Goal: Complete application form: Complete application form

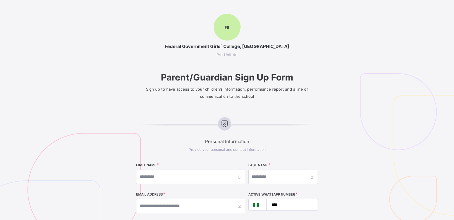
select select "**"
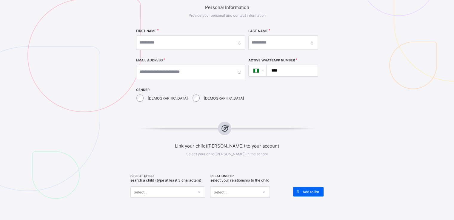
click at [277, 71] on input "****" at bounding box center [291, 70] width 46 height 11
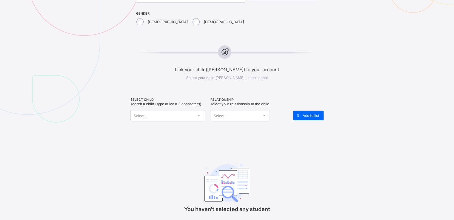
scroll to position [211, 0]
click at [195, 121] on div "SELECT CHILD Search a child (type at least 3 characters) Select..." at bounding box center [169, 112] width 77 height 31
click at [191, 117] on div "Select..." at bounding box center [162, 115] width 63 height 8
type input "*"
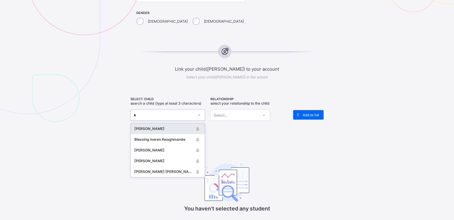
click at [164, 129] on div "[PERSON_NAME]" at bounding box center [163, 129] width 59 height 6
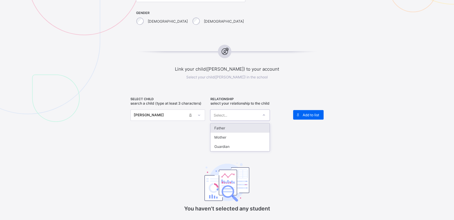
click at [236, 111] on div "Select..." at bounding box center [235, 115] width 48 height 8
click at [226, 146] on div "Guardian" at bounding box center [240, 146] width 59 height 9
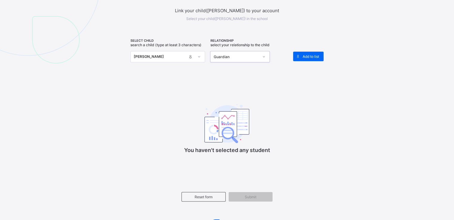
scroll to position [272, 0]
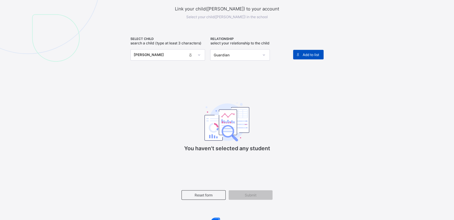
click at [307, 53] on span "Add to list" at bounding box center [311, 55] width 16 height 4
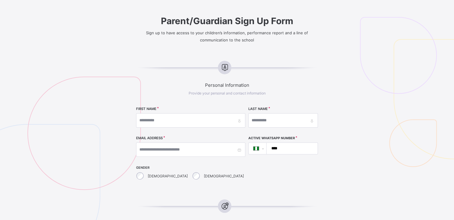
scroll to position [54, 0]
